Goal: Transaction & Acquisition: Register for event/course

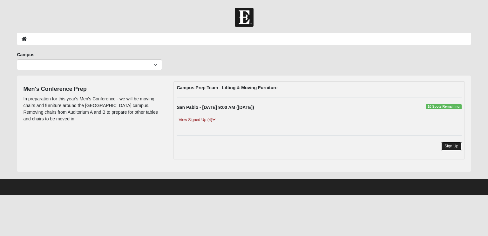
click at [449, 151] on link "Sign Up" at bounding box center [452, 146] width 20 height 9
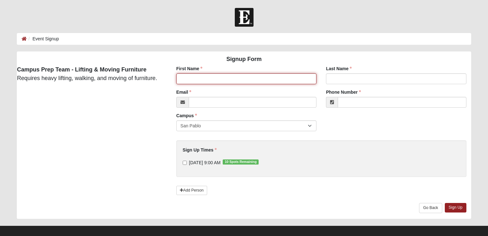
click at [283, 84] on input "First Name" at bounding box center [247, 78] width 140 height 11
type input "[DEMOGRAPHIC_DATA]"
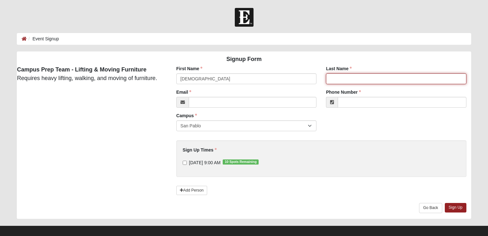
type input "[PERSON_NAME]"
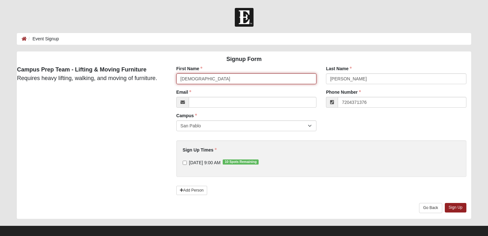
type input "[PHONE_NUMBER]"
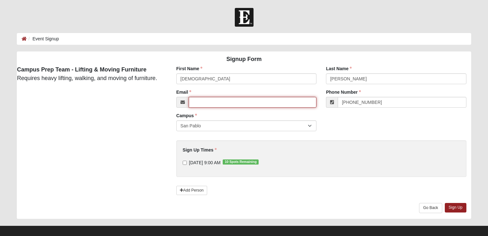
click at [269, 105] on input "Email" at bounding box center [253, 102] width 128 height 11
type input "[EMAIL_ADDRESS][DOMAIN_NAME]"
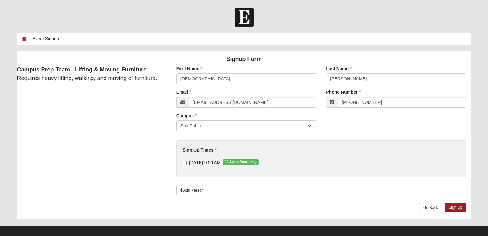
click at [339, 135] on div "First Name [DEMOGRAPHIC_DATA] First Name is required. Last Name [PERSON_NAME] N…" at bounding box center [321, 143] width 309 height 154
click at [185, 165] on input "[DATE] 9:00 AM 10 Spots Remaining" at bounding box center [185, 163] width 4 height 4
checkbox input "true"
click at [454, 212] on link "Sign Up" at bounding box center [456, 207] width 22 height 9
